Goal: Navigation & Orientation: Find specific page/section

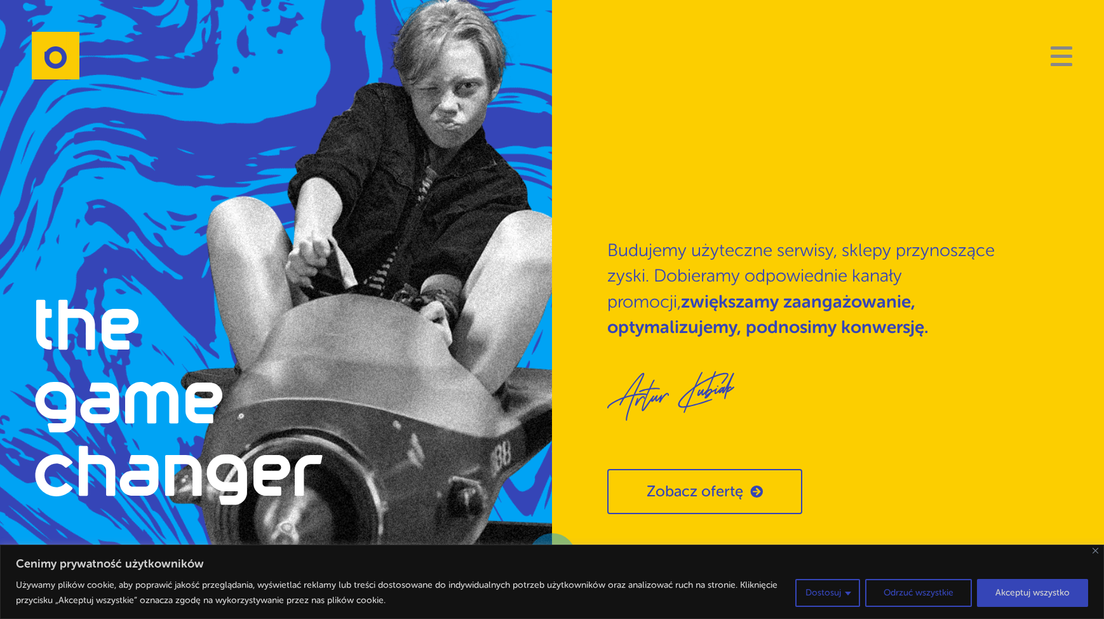
click at [1057, 55] on span "Navigation" at bounding box center [1061, 56] width 22 height 3
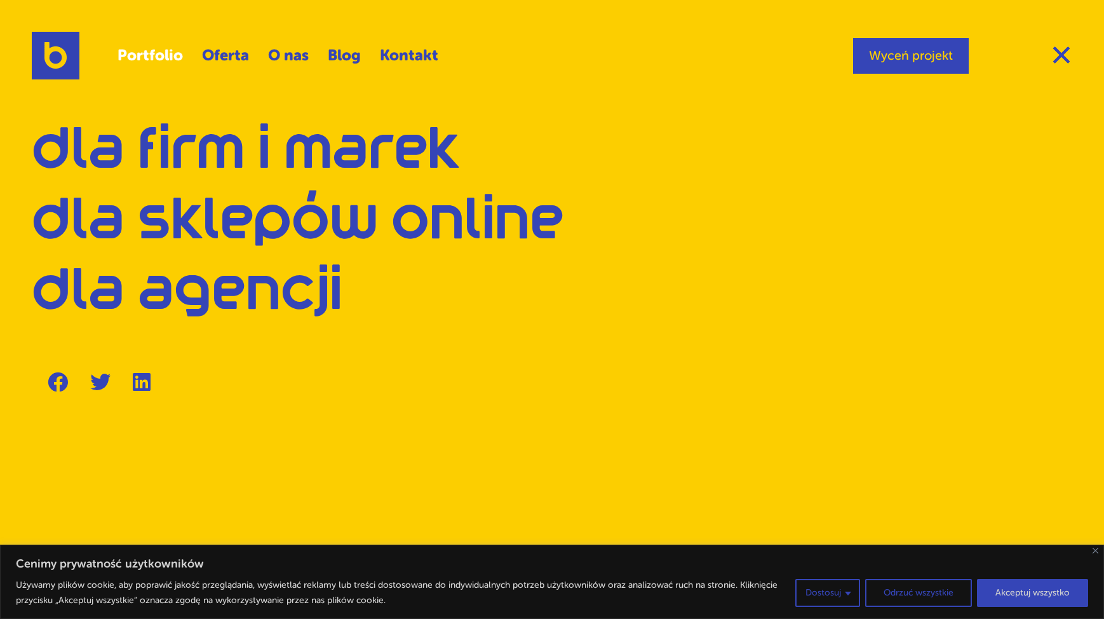
click at [158, 53] on link "Portfolio" at bounding box center [149, 56] width 65 height 30
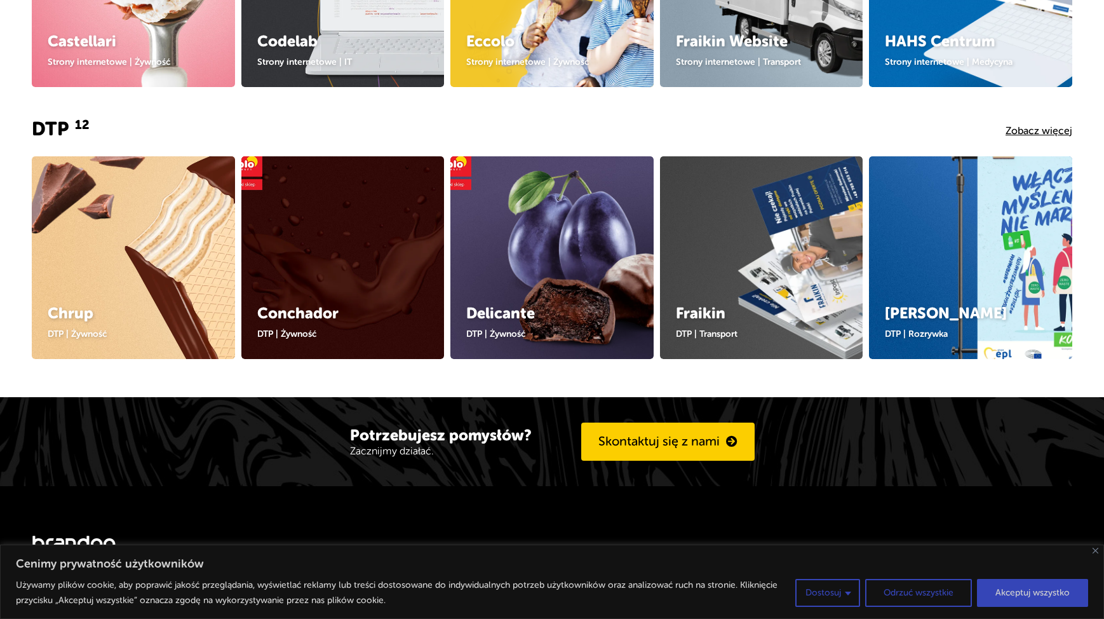
scroll to position [1048, 0]
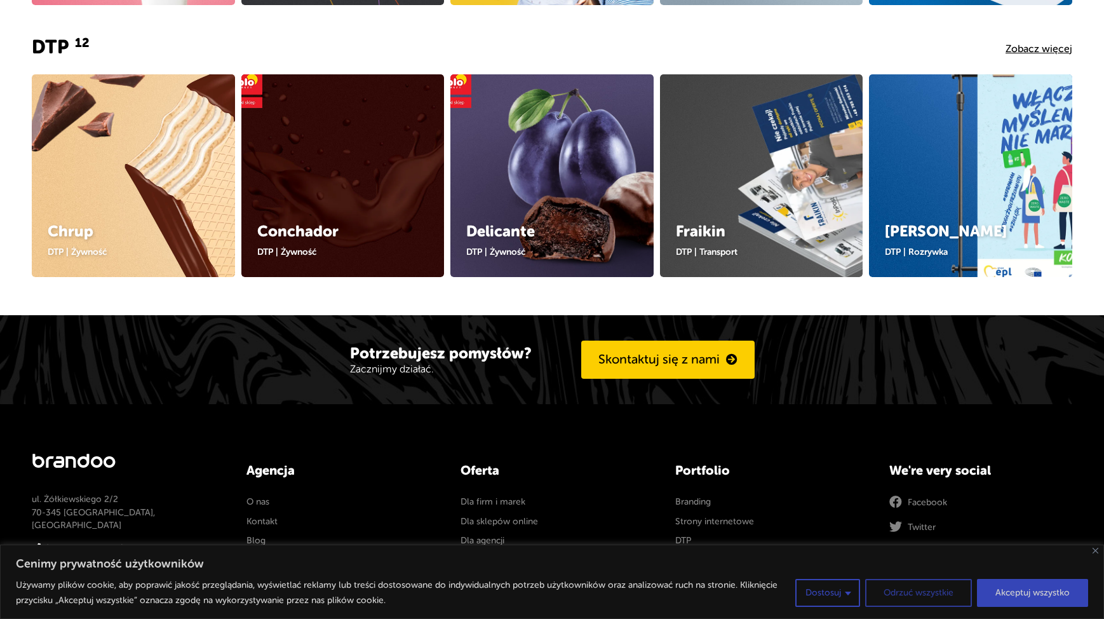
click at [904, 599] on button "Odrzuć wszystkie" at bounding box center [918, 593] width 107 height 28
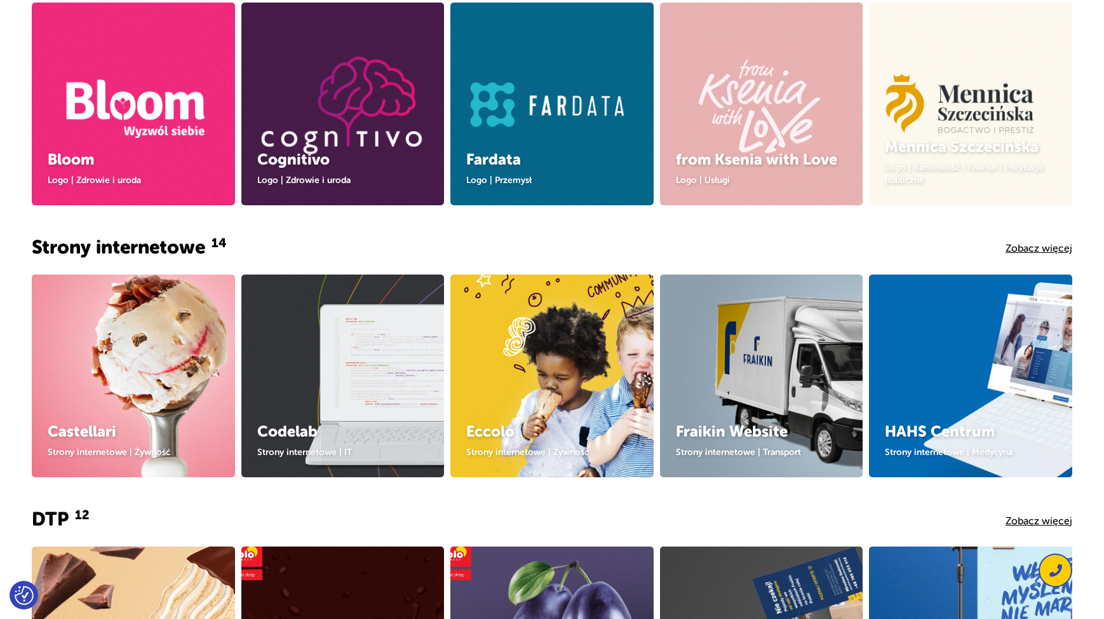
scroll to position [569, 0]
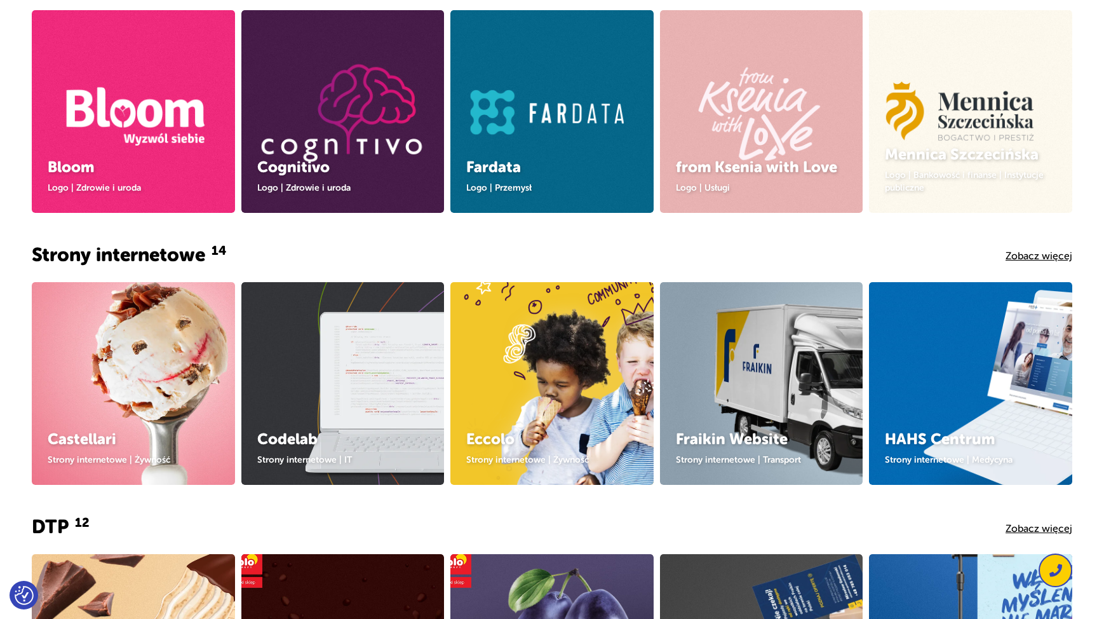
click at [539, 381] on img at bounding box center [552, 383] width 264 height 264
